Goal: Task Accomplishment & Management: Use online tool/utility

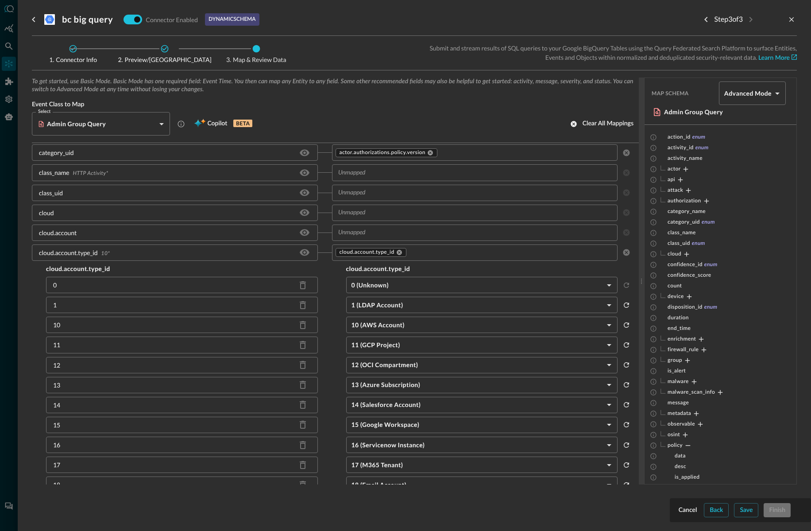
scroll to position [112, 0]
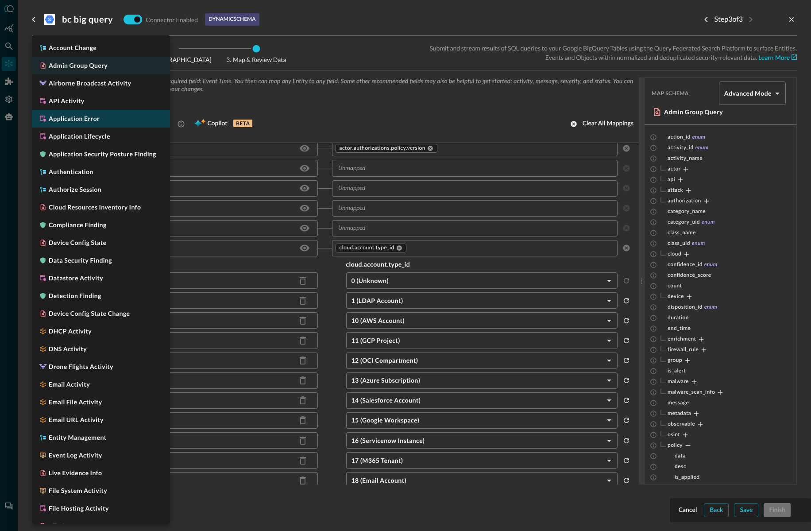
click at [97, 118] on body "Connectors Help Logout BC ​ ​ Add Connector Export Connectors Cloud Infrastruct…" at bounding box center [405, 265] width 811 height 531
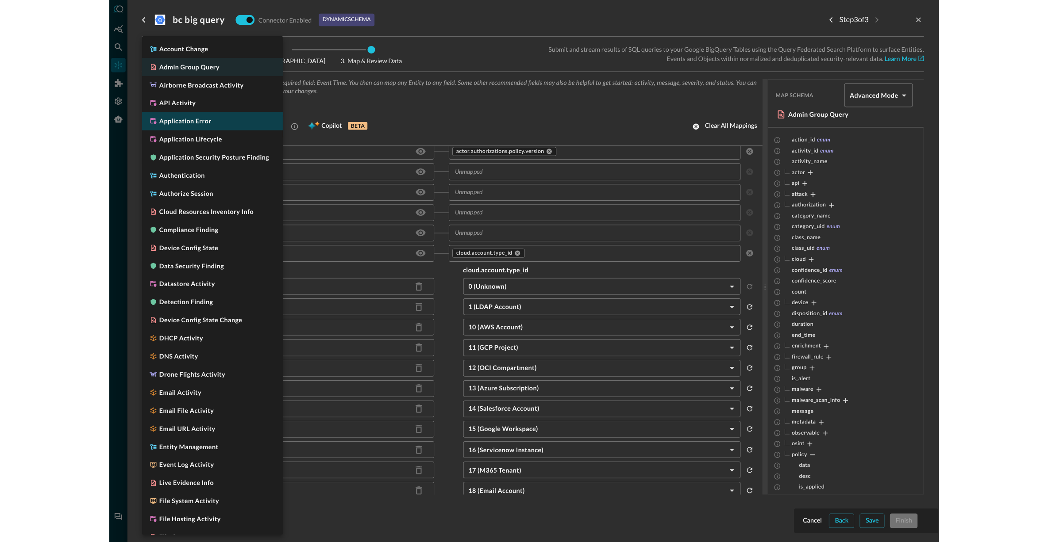
scroll to position [116, 0]
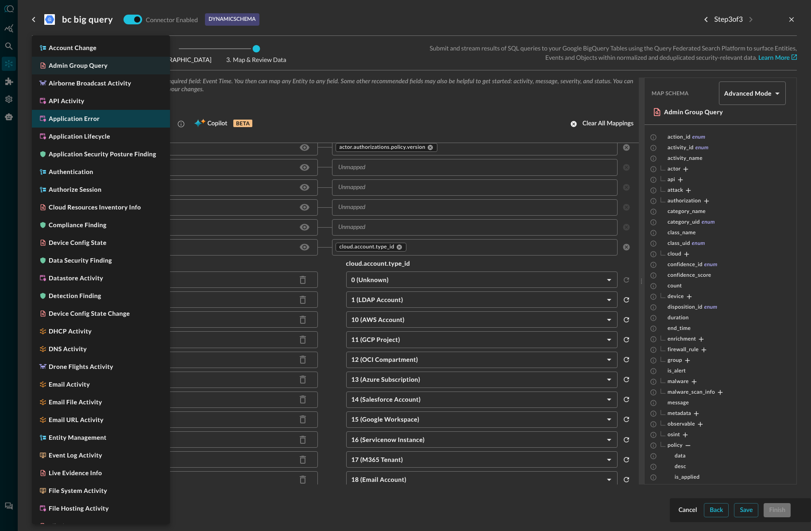
click at [68, 116] on h5 "Application Error" at bounding box center [74, 118] width 51 height 9
type input "CLASS_APPLICATION_ERROR"
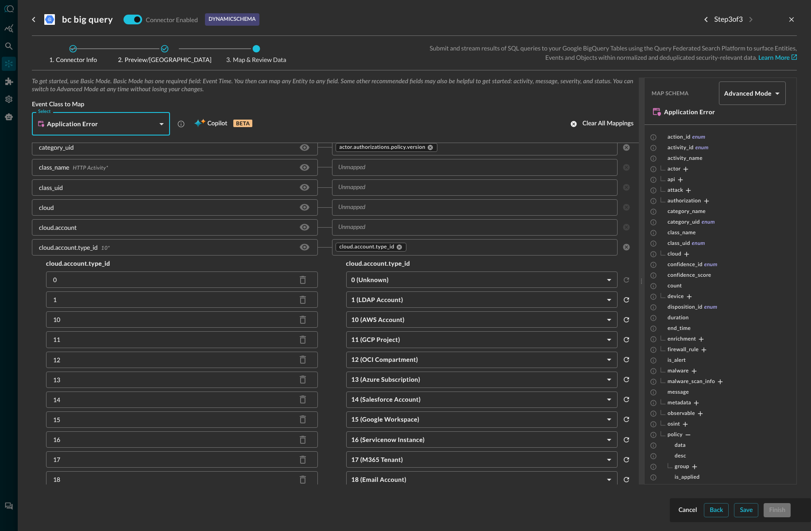
drag, startPoint x: 400, startPoint y: 129, endPoint x: 357, endPoint y: 112, distance: 46.8
click at [400, 128] on div "Select Application Error CLASS_APPLICATION_ERROR Select Copilot BETA Clear all …" at bounding box center [335, 123] width 607 height 23
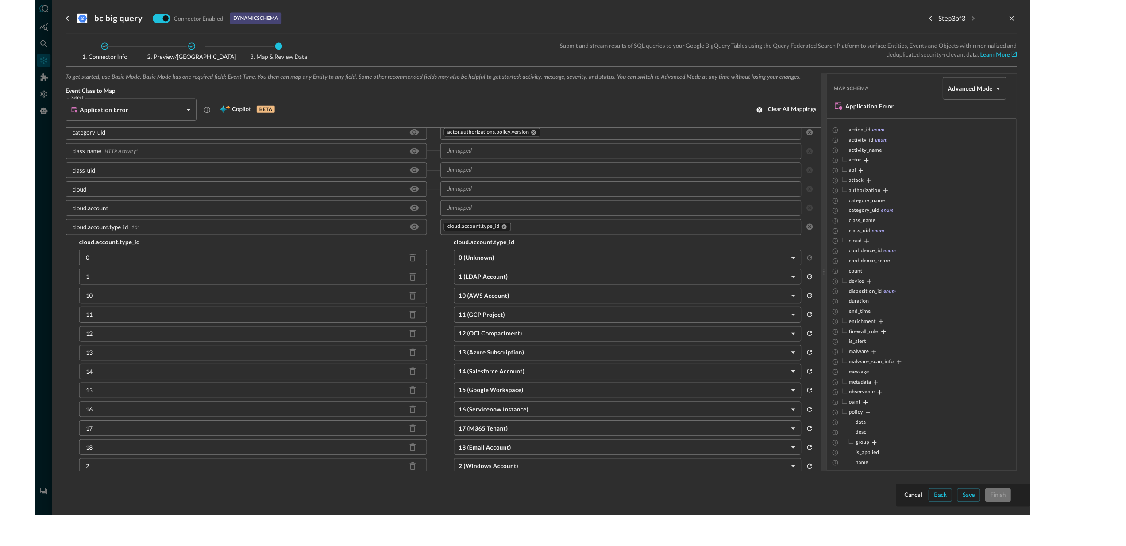
scroll to position [108, 0]
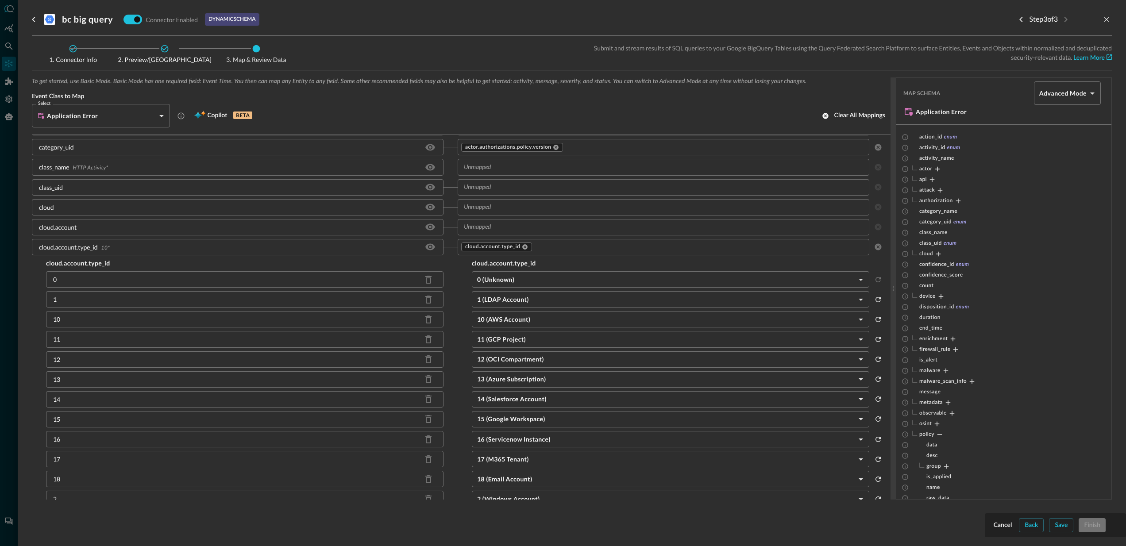
drag, startPoint x: 1031, startPoint y: 522, endPoint x: 1074, endPoint y: 524, distance: 43.4
click at [810, 522] on div "Back" at bounding box center [1030, 525] width 13 height 11
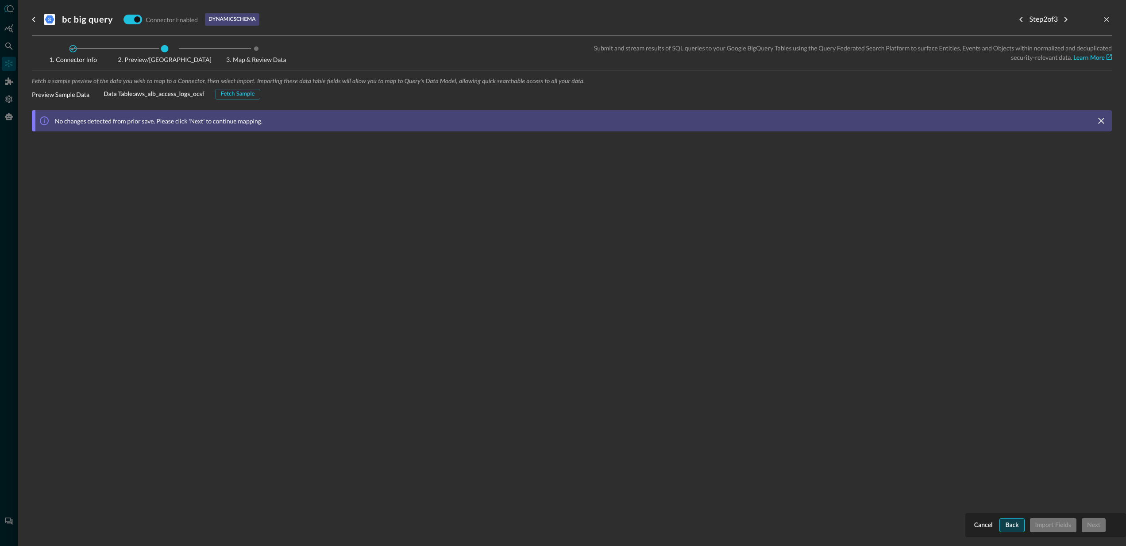
click at [810, 524] on div "Back" at bounding box center [1011, 525] width 13 height 11
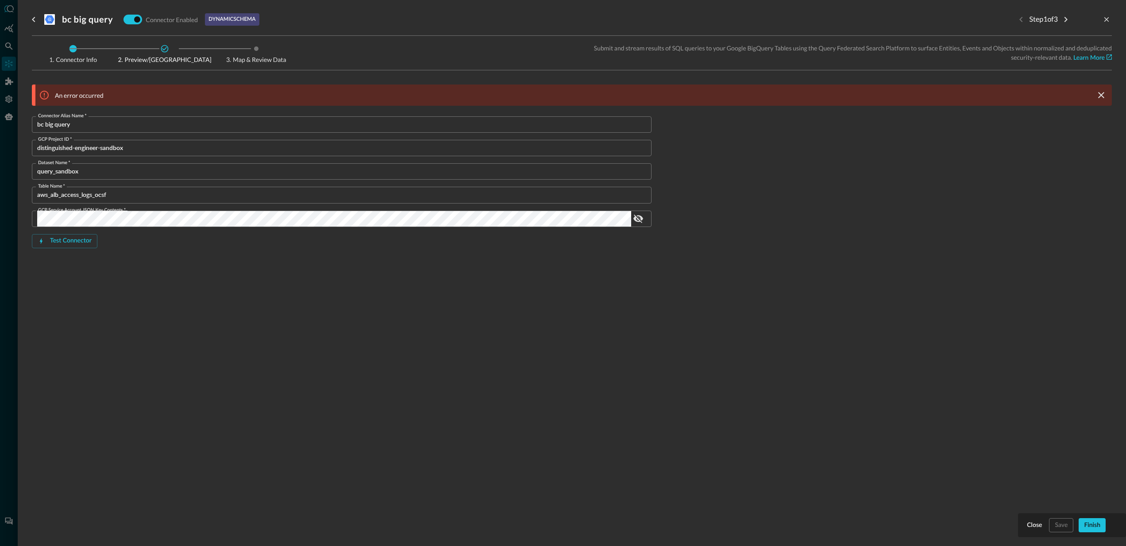
drag, startPoint x: 337, startPoint y: 21, endPoint x: 254, endPoint y: 21, distance: 82.7
click at [334, 21] on div "bc big query Connector Enabled dynamic schema Step 1 of 3" at bounding box center [572, 20] width 1080 height 18
click at [135, 17] on input "checkbox" at bounding box center [136, 19] width 49 height 16
click at [133, 17] on input "checkbox" at bounding box center [136, 19] width 49 height 16
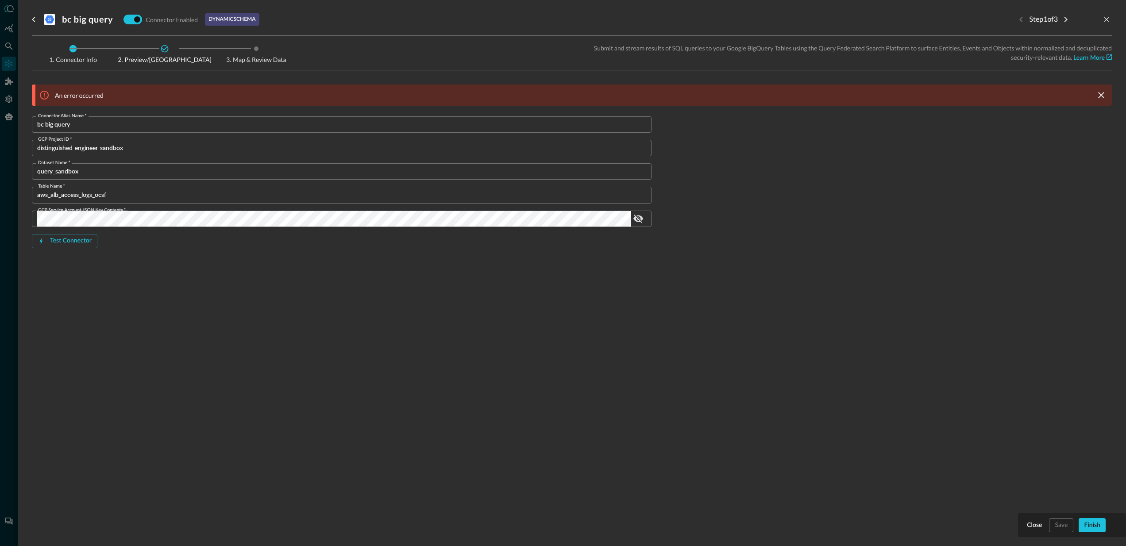
click at [134, 17] on input "checkbox" at bounding box center [136, 19] width 49 height 16
checkbox input "true"
click at [791, 275] on form "Connector Alias Name   * bc big query Connector Alias Name   * GCP Project ID  …" at bounding box center [572, 196] width 1080 height 160
